Goal: Navigation & Orientation: Find specific page/section

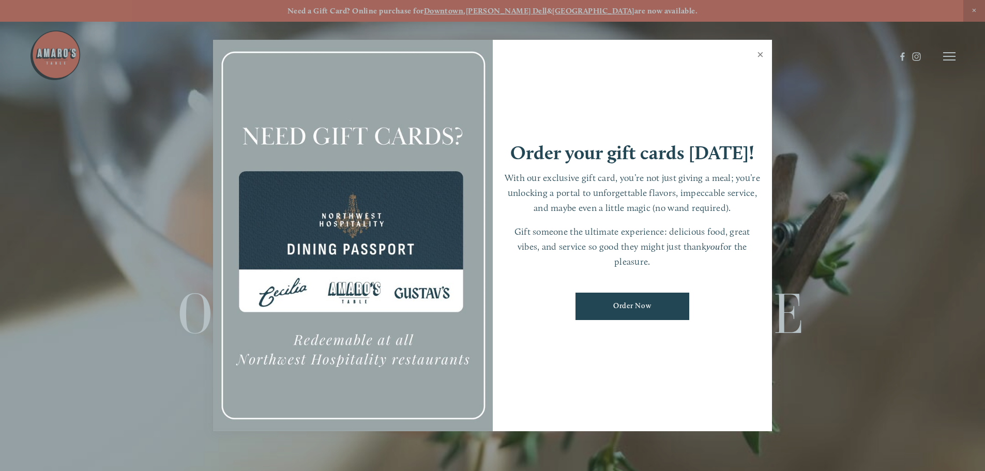
click at [762, 52] on link "Close" at bounding box center [760, 55] width 20 height 29
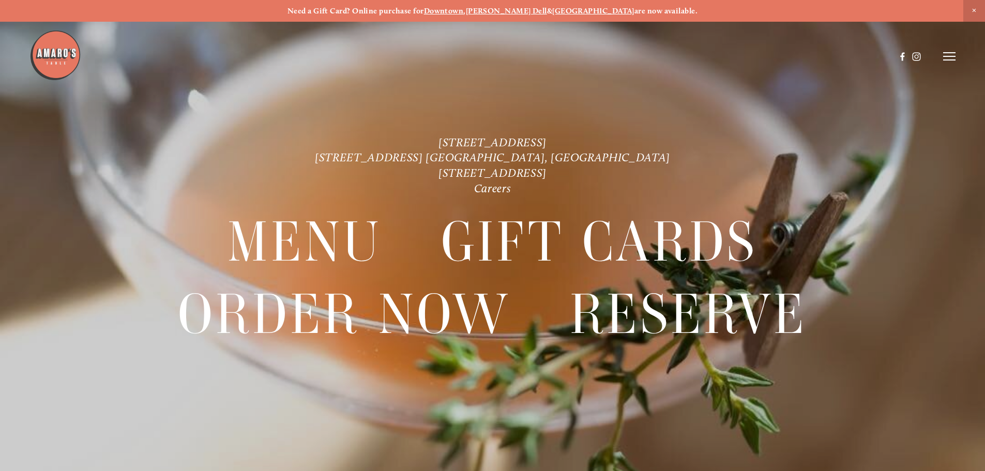
click at [979, 3] on span "Close Announcement" at bounding box center [974, 11] width 22 height 22
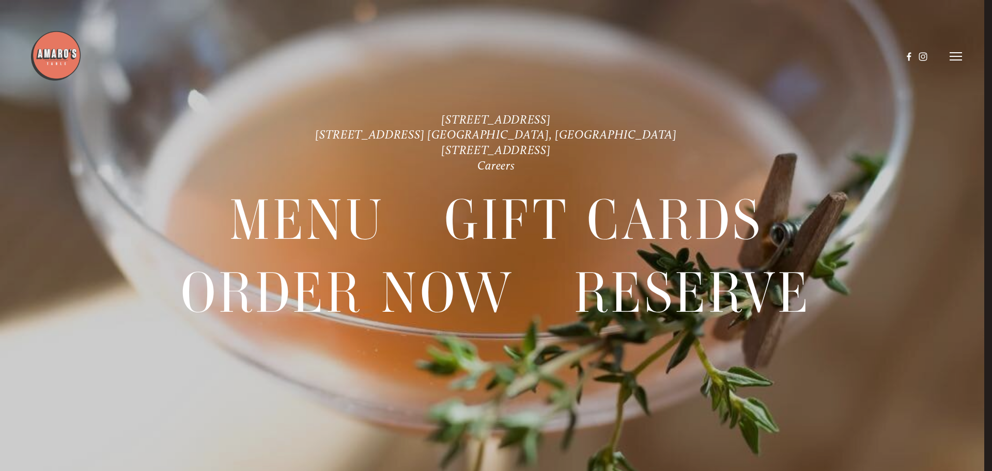
click at [956, 56] on icon at bounding box center [956, 56] width 12 height 9
click at [735, 57] on span "Menu" at bounding box center [737, 56] width 21 height 10
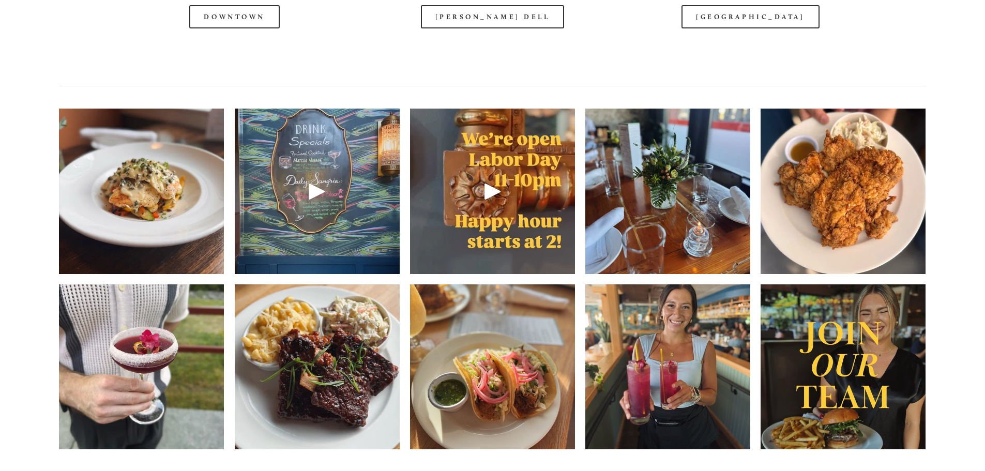
scroll to position [1602, 0]
